Goal: Information Seeking & Learning: Learn about a topic

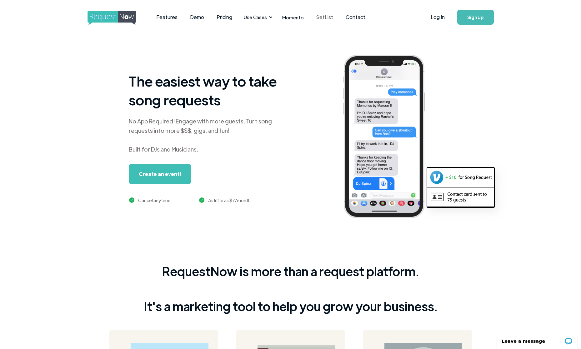
click at [325, 14] on link "SetList" at bounding box center [324, 16] width 29 height 19
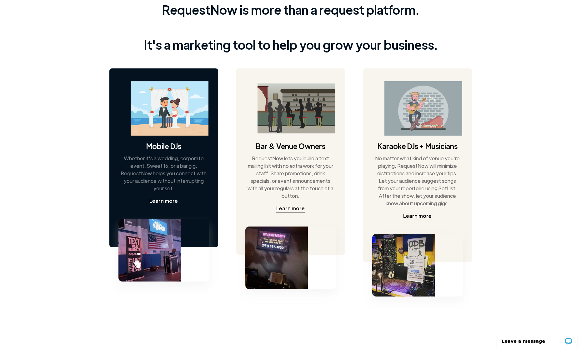
click at [160, 206] on div "Mobile DJs Whether it's a wedding, corporate event, Sweet 16, or a bar gig, Req…" at bounding box center [163, 157] width 109 height 179
click at [160, 203] on div "Learn more" at bounding box center [163, 200] width 28 height 7
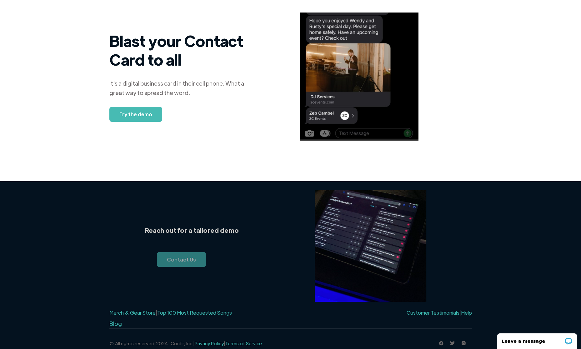
scroll to position [513, 0]
